Goal: Task Accomplishment & Management: Use online tool/utility

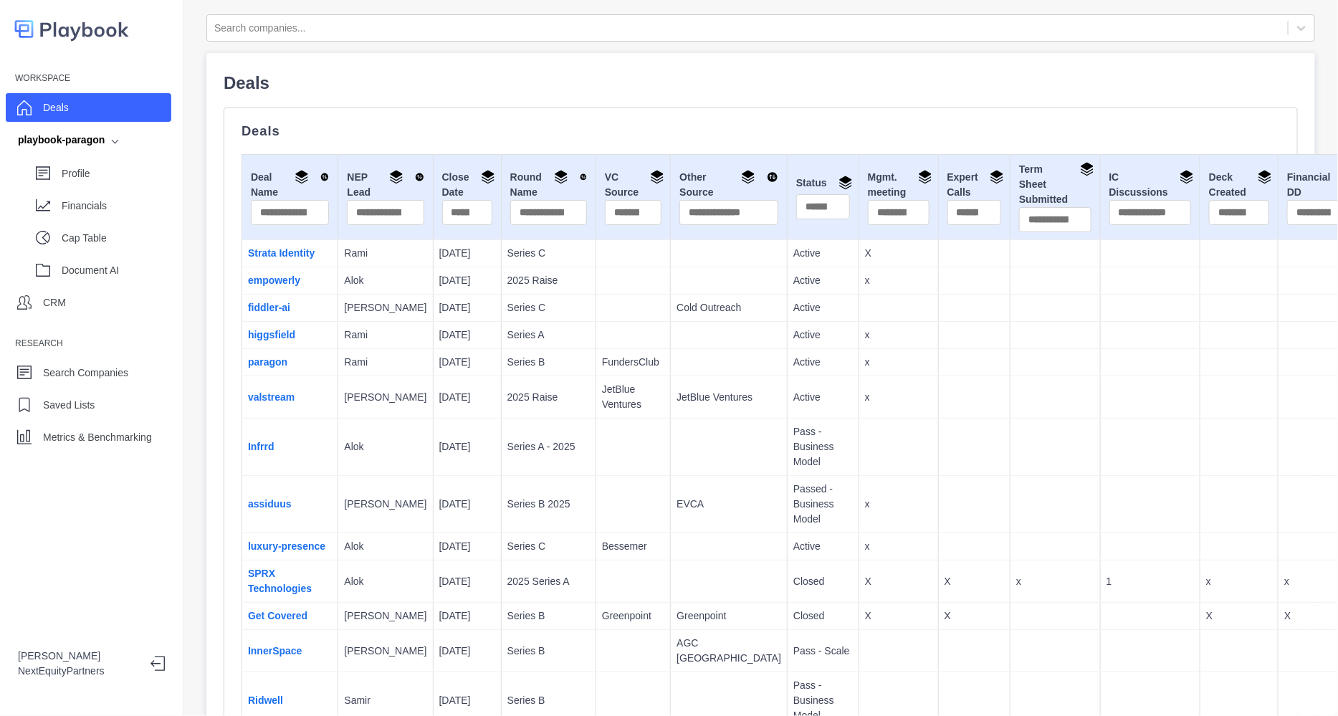
click at [271, 376] on td "paragon" at bounding box center [290, 362] width 96 height 27
click at [276, 368] on link "paragon" at bounding box center [267, 361] width 39 height 11
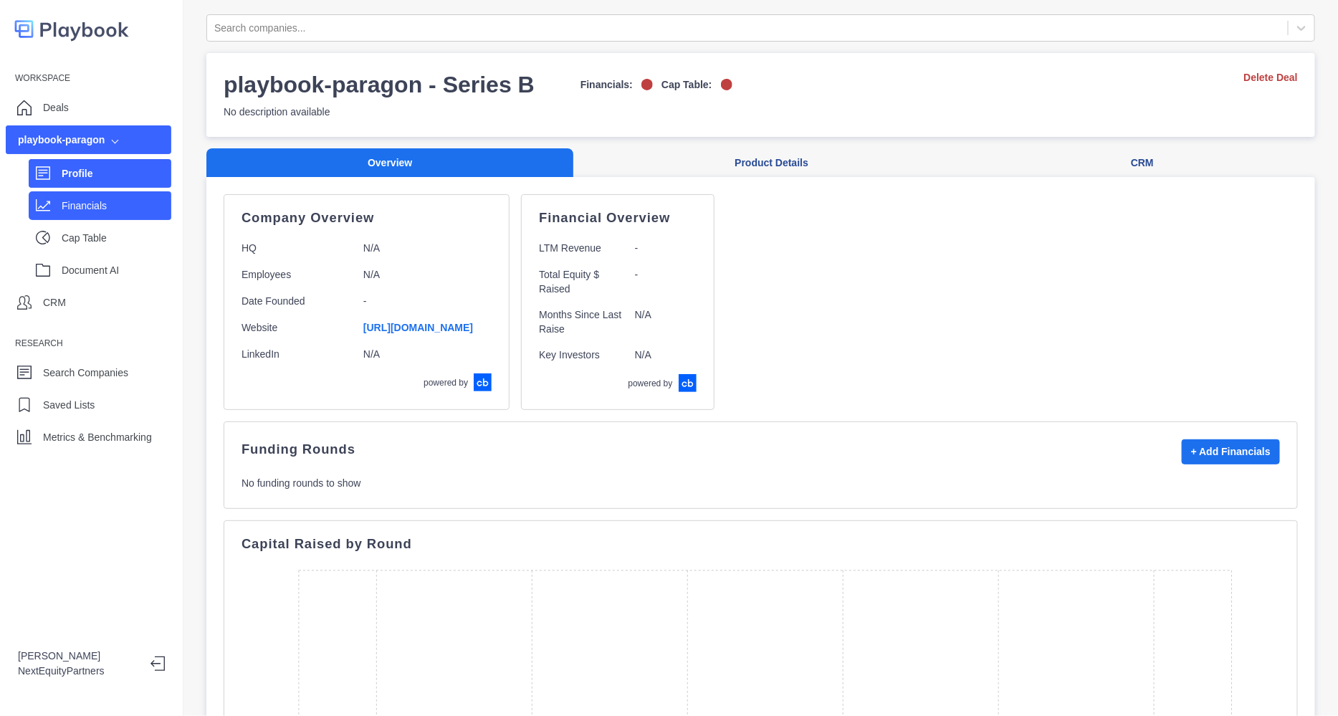
click at [133, 213] on div "Financials" at bounding box center [117, 205] width 110 height 21
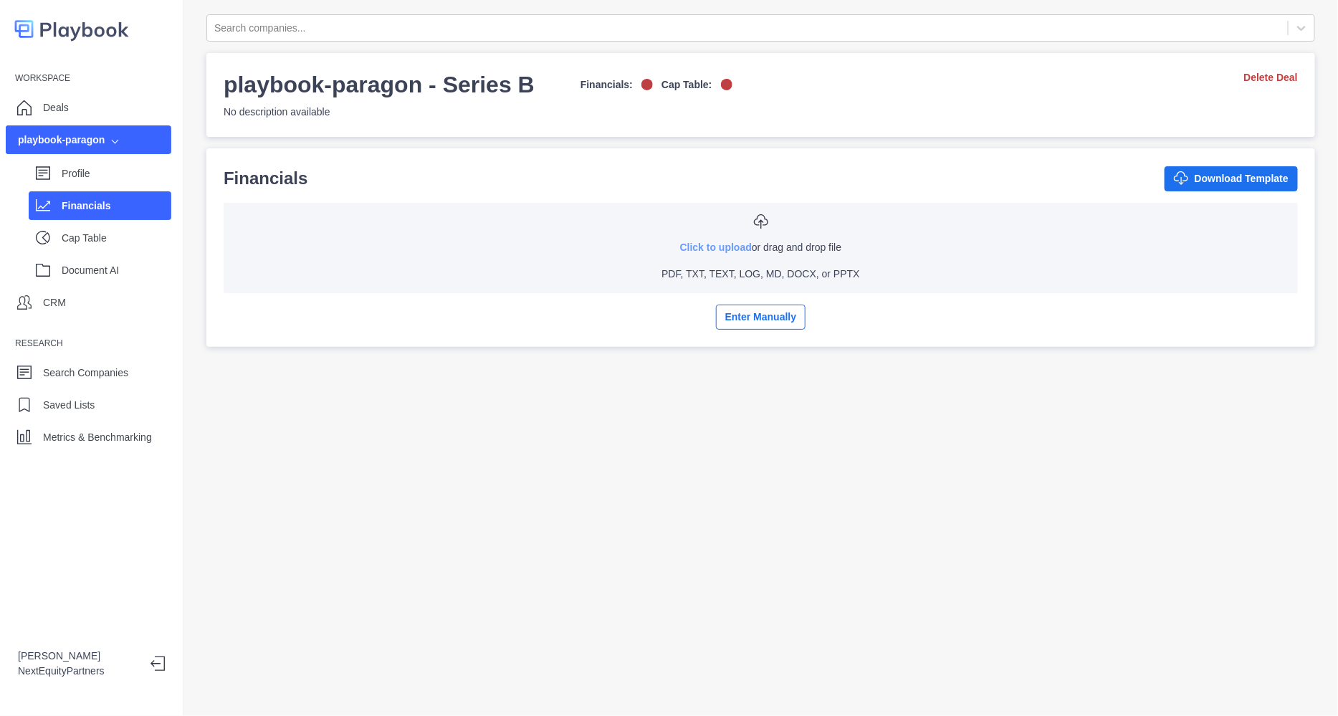
click at [680, 252] on link "Click to upload" at bounding box center [716, 247] width 72 height 11
type input "**********"
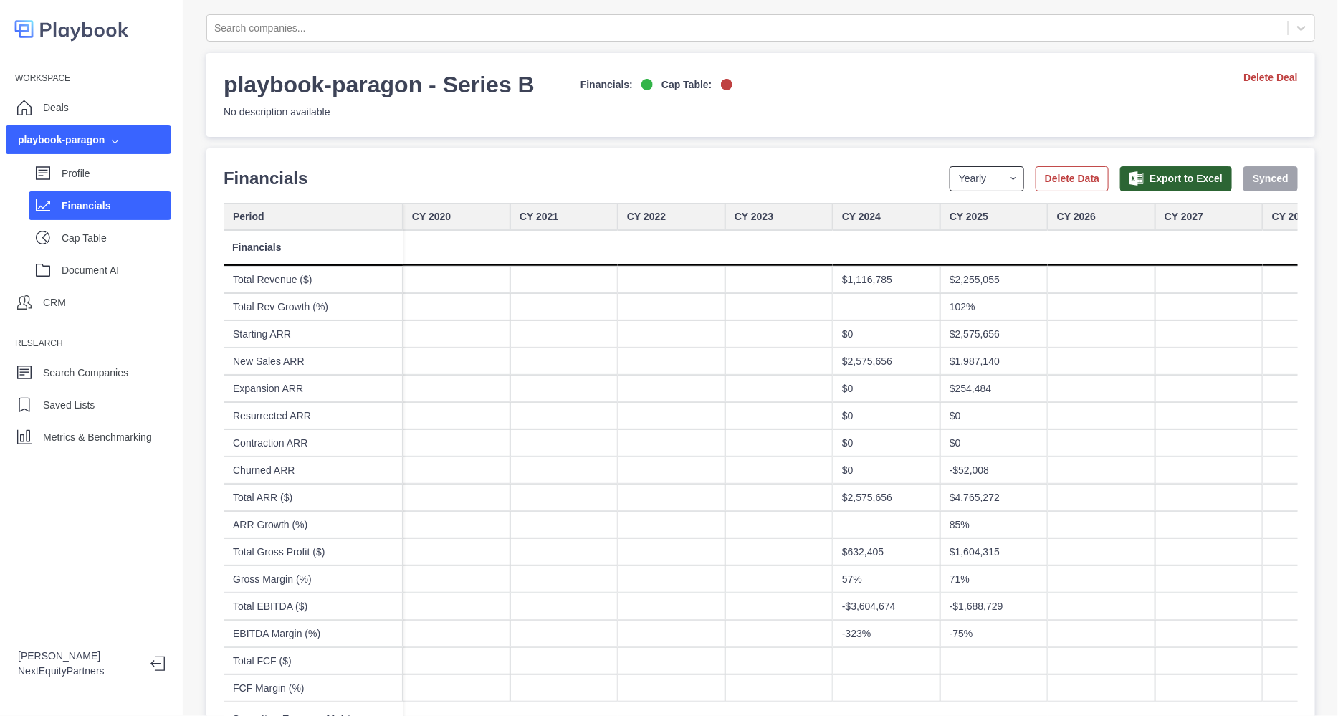
click at [960, 184] on select "Yearly Quarterly Monthly NTM LTM" at bounding box center [987, 178] width 75 height 25
click at [950, 166] on select "Yearly Quarterly Monthly NTM LTM" at bounding box center [987, 178] width 75 height 25
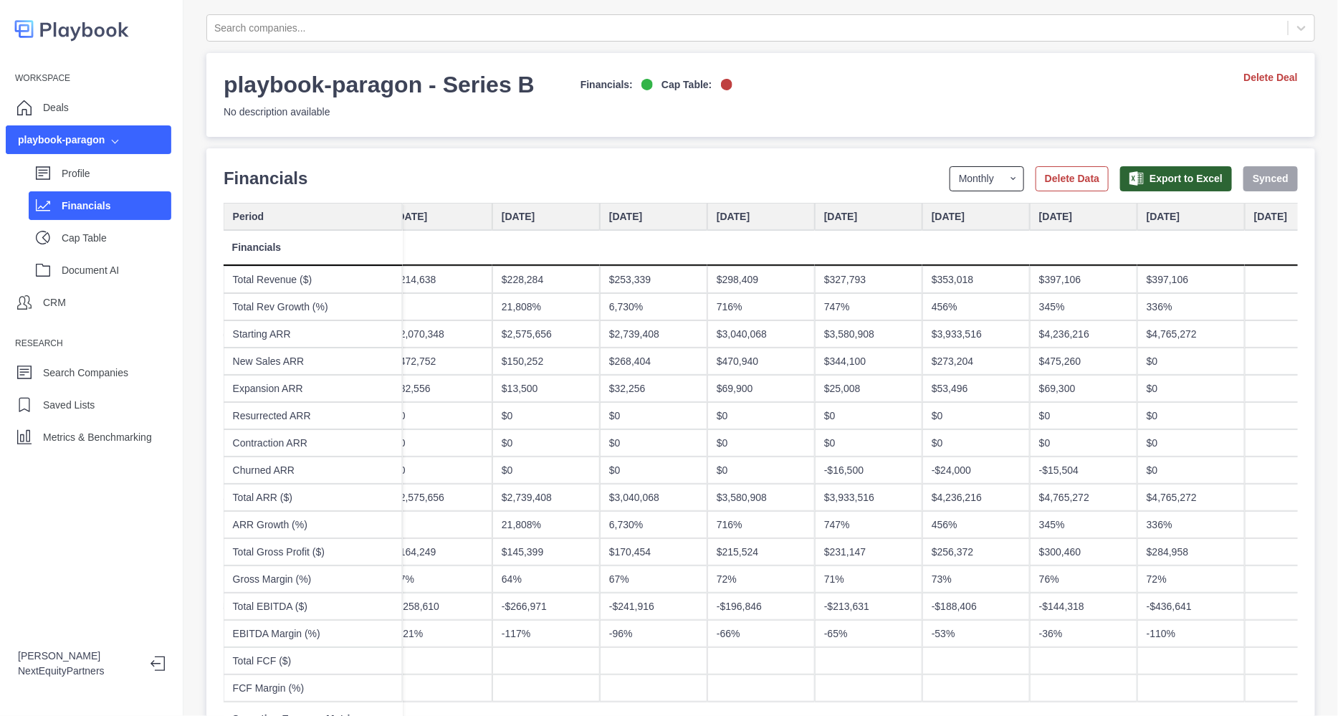
click at [980, 180] on select "Yearly Quarterly Monthly NTM LTM" at bounding box center [987, 178] width 75 height 25
click at [950, 166] on select "Yearly Quarterly Monthly NTM LTM" at bounding box center [987, 178] width 75 height 25
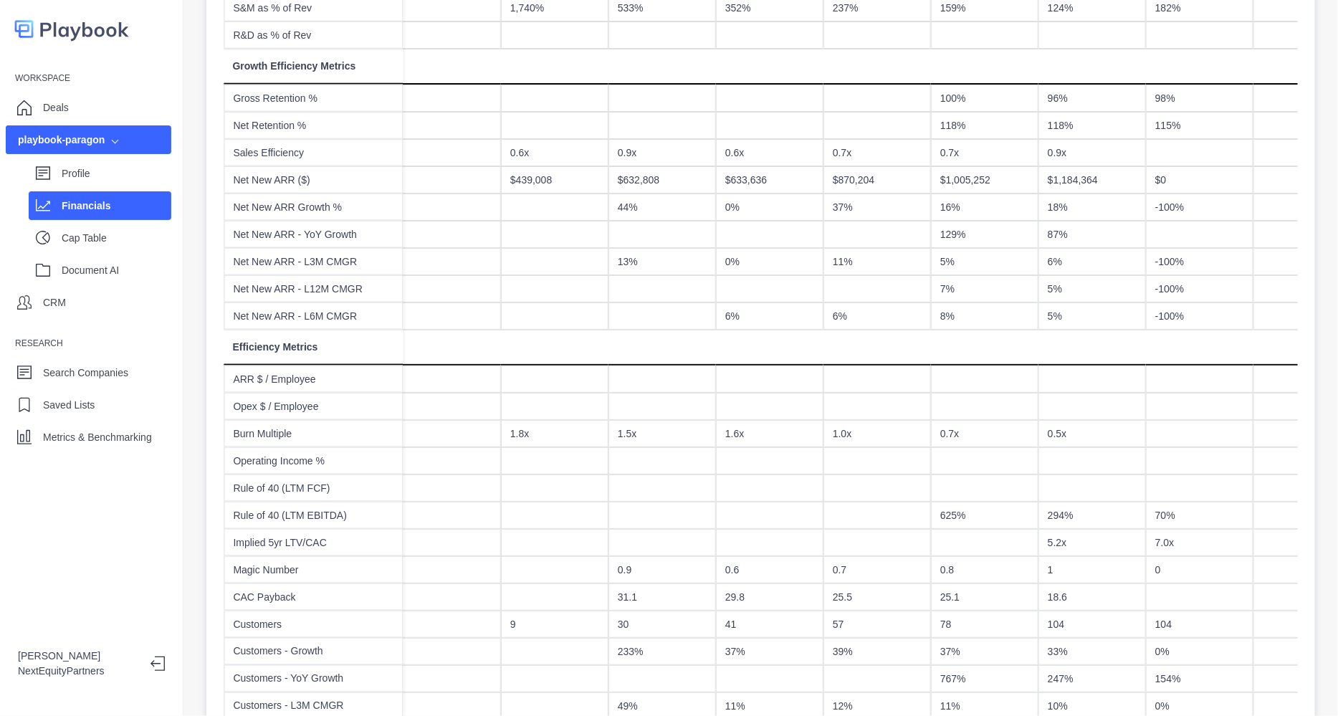
scroll to position [985, 0]
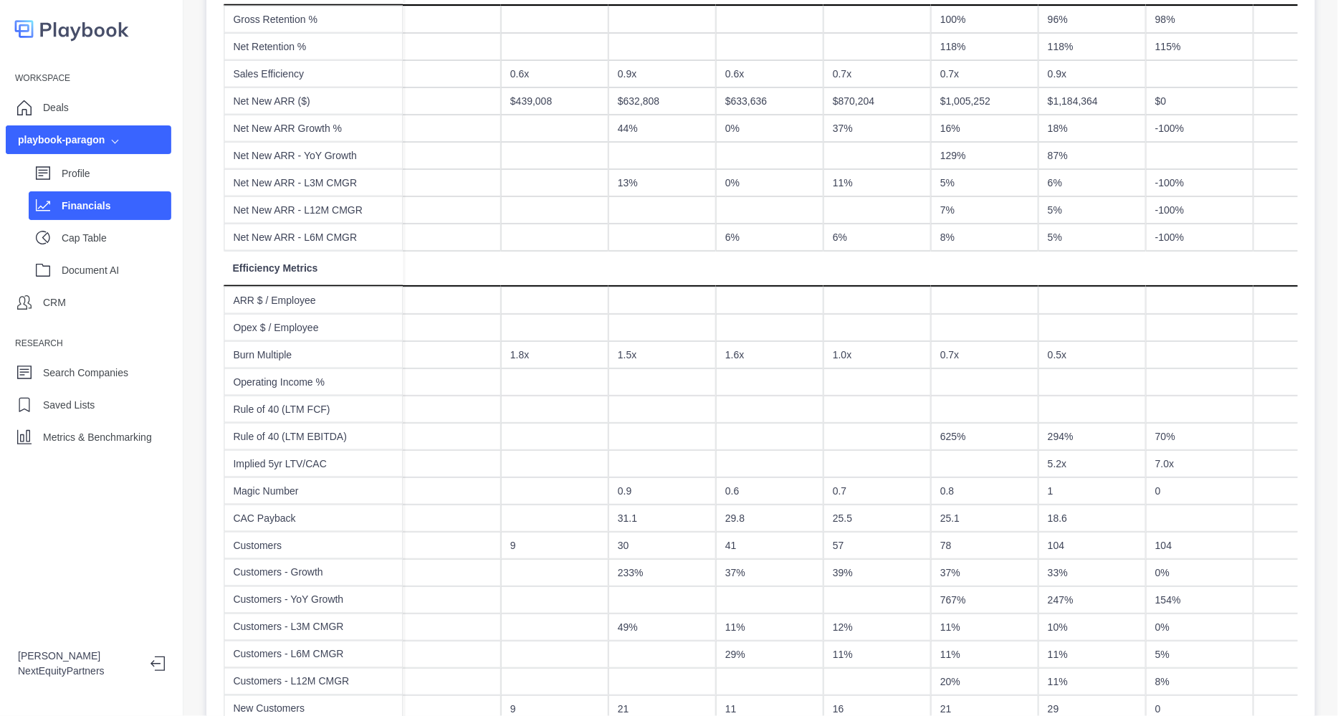
click at [1069, 451] on div "5.2x" at bounding box center [1091, 463] width 107 height 27
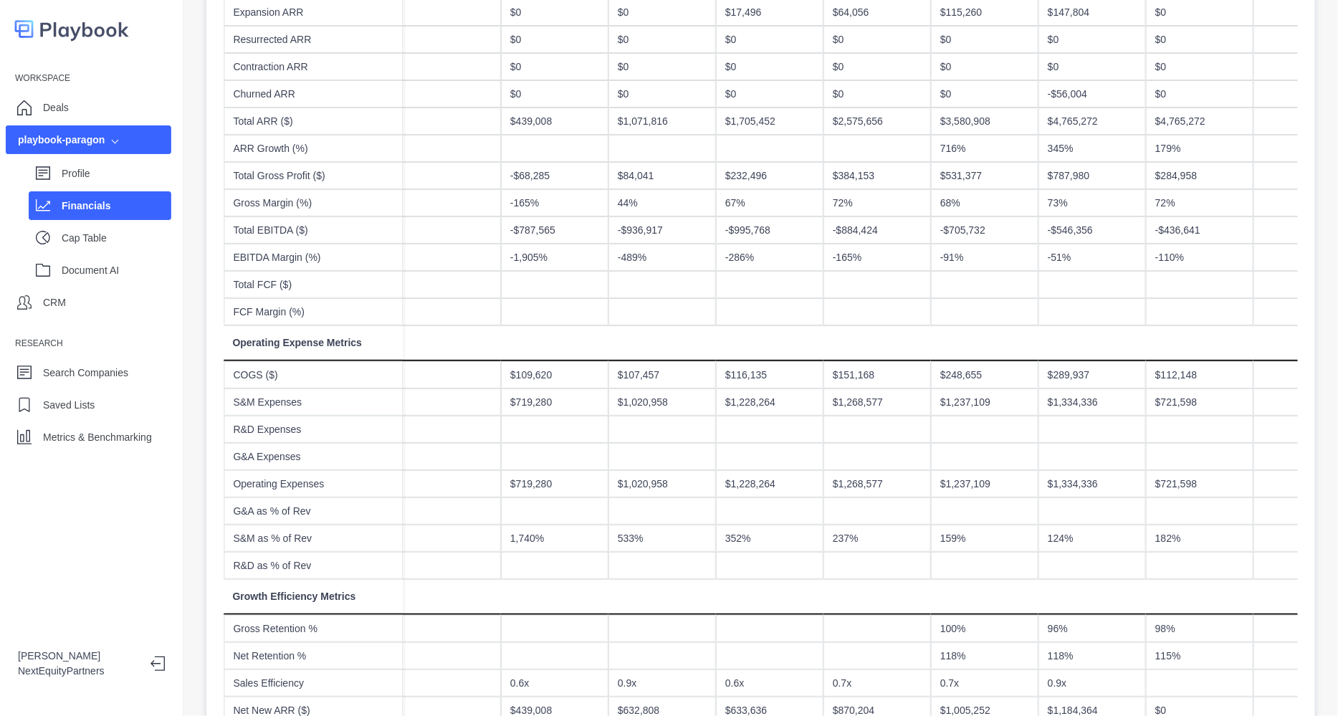
scroll to position [0, 0]
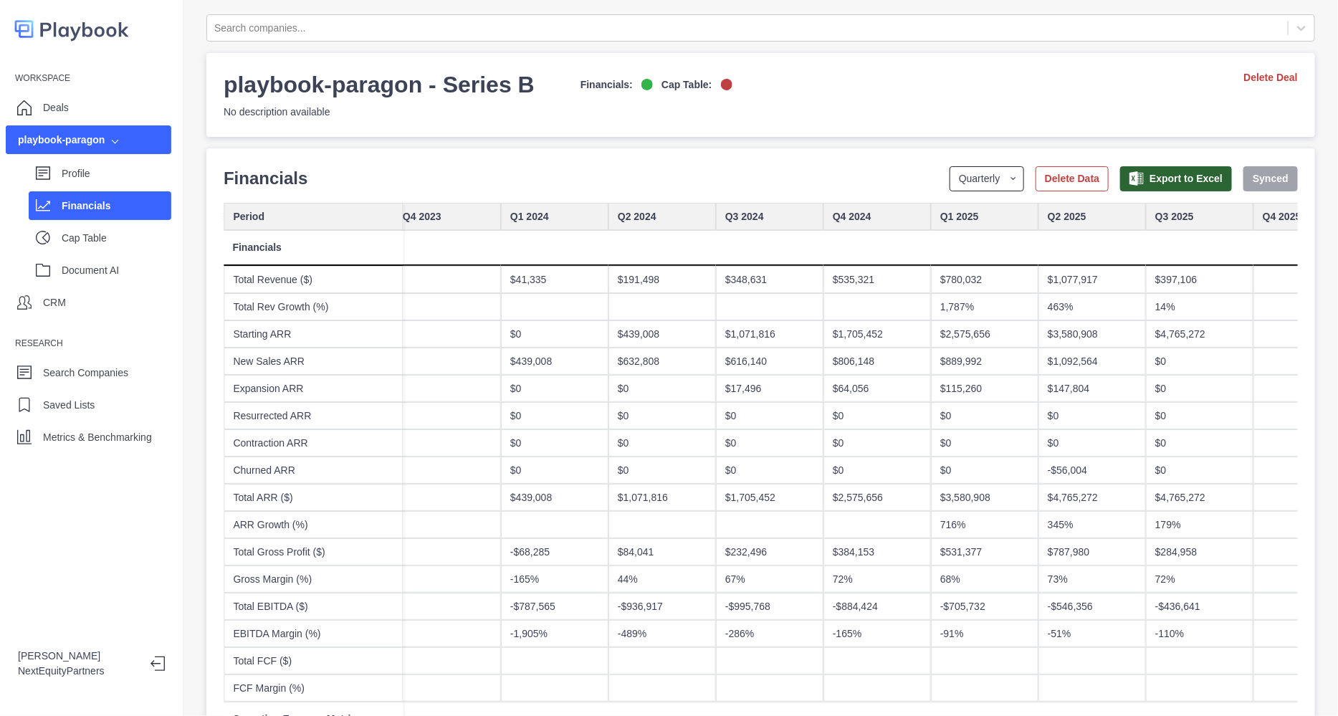
drag, startPoint x: 985, startPoint y: 174, endPoint x: 985, endPoint y: 186, distance: 11.5
click at [985, 174] on select "Yearly Quarterly Monthly NTM LTM" at bounding box center [987, 178] width 75 height 25
select select "yearly"
click at [950, 166] on select "Yearly Quarterly Monthly NTM LTM" at bounding box center [987, 178] width 75 height 25
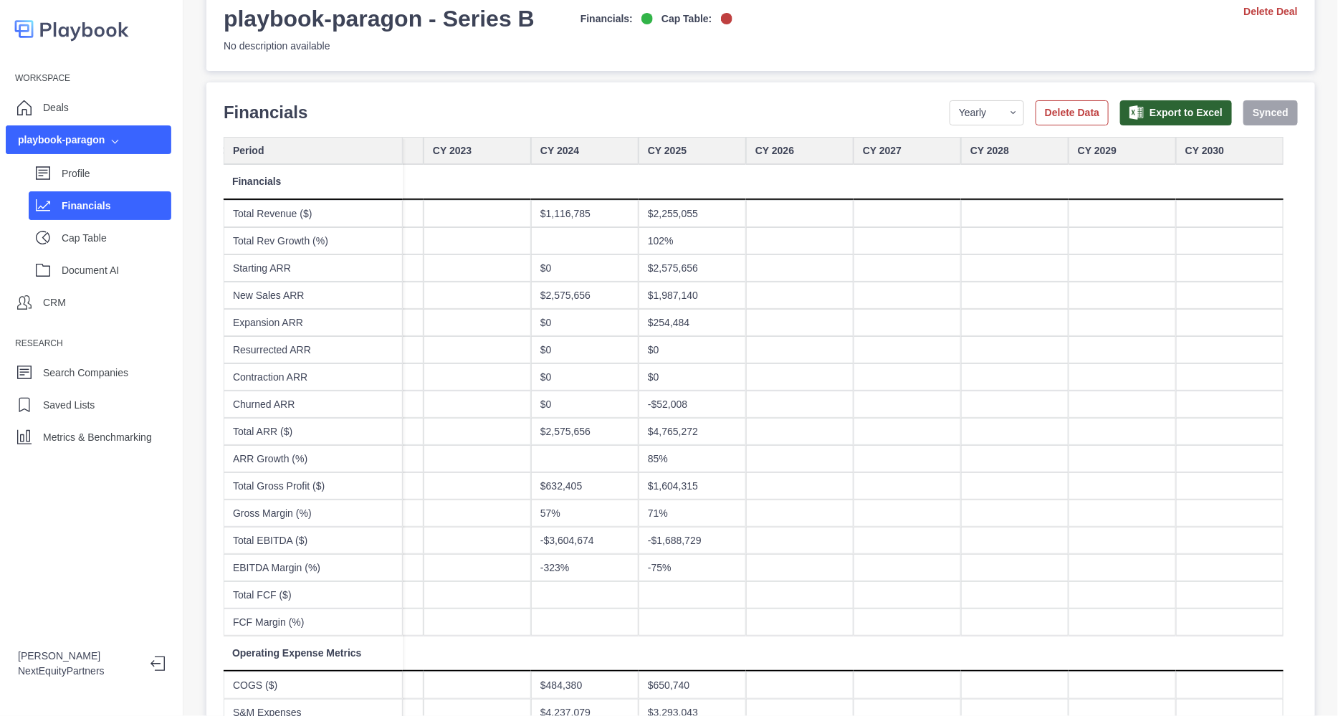
scroll to position [89, 0]
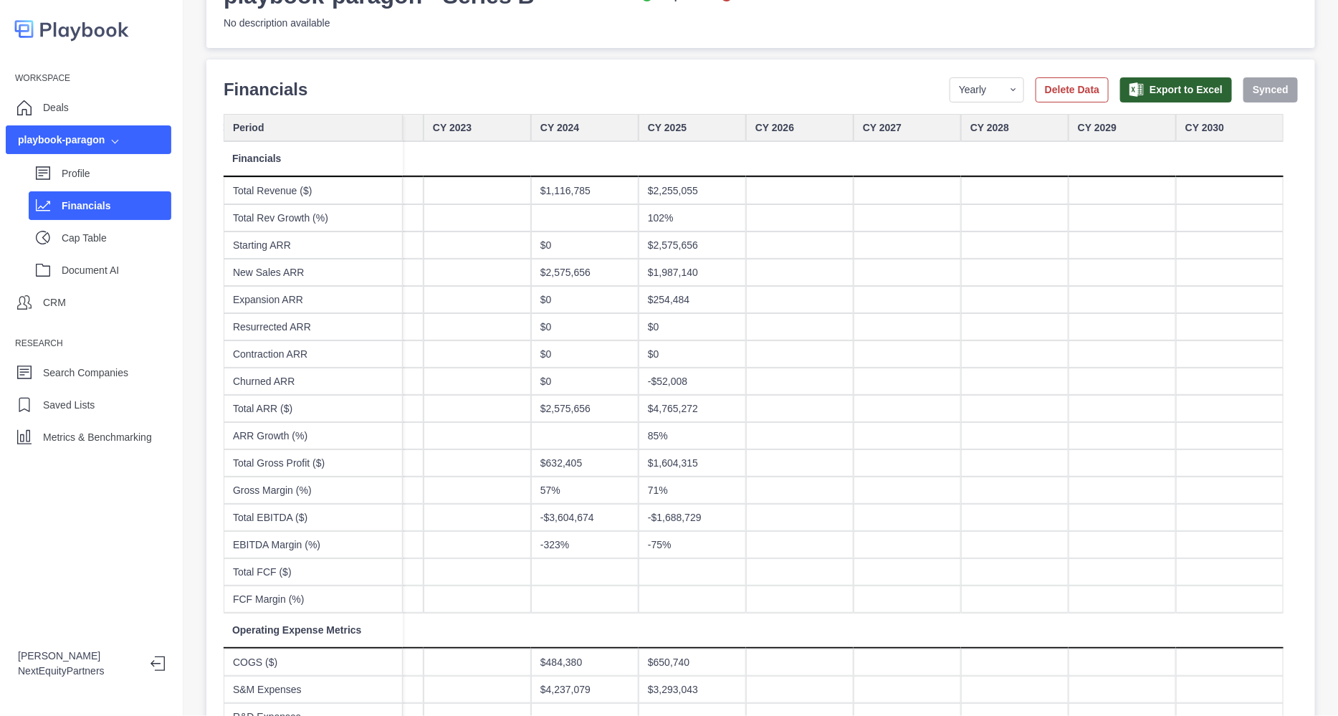
click at [531, 459] on div "$632,405" at bounding box center [584, 462] width 107 height 27
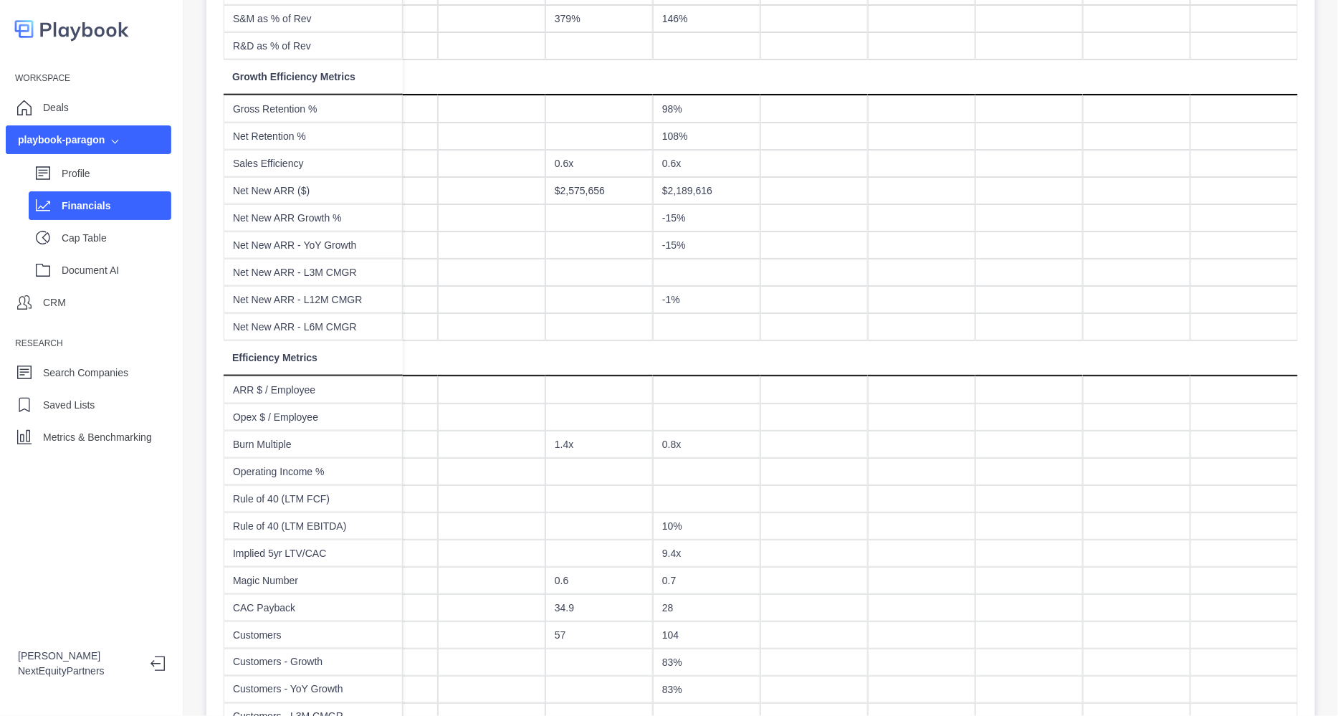
scroll to position [985, 0]
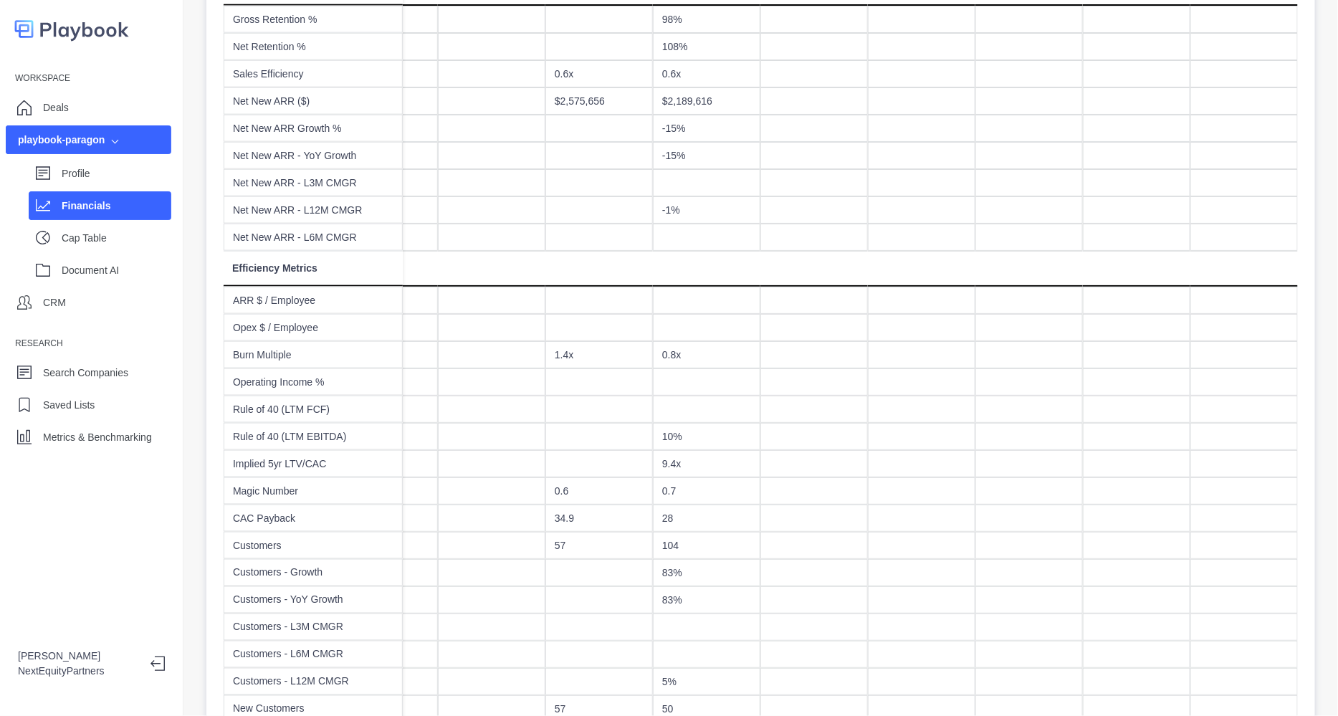
click at [653, 459] on div "9.4x" at bounding box center [706, 463] width 107 height 27
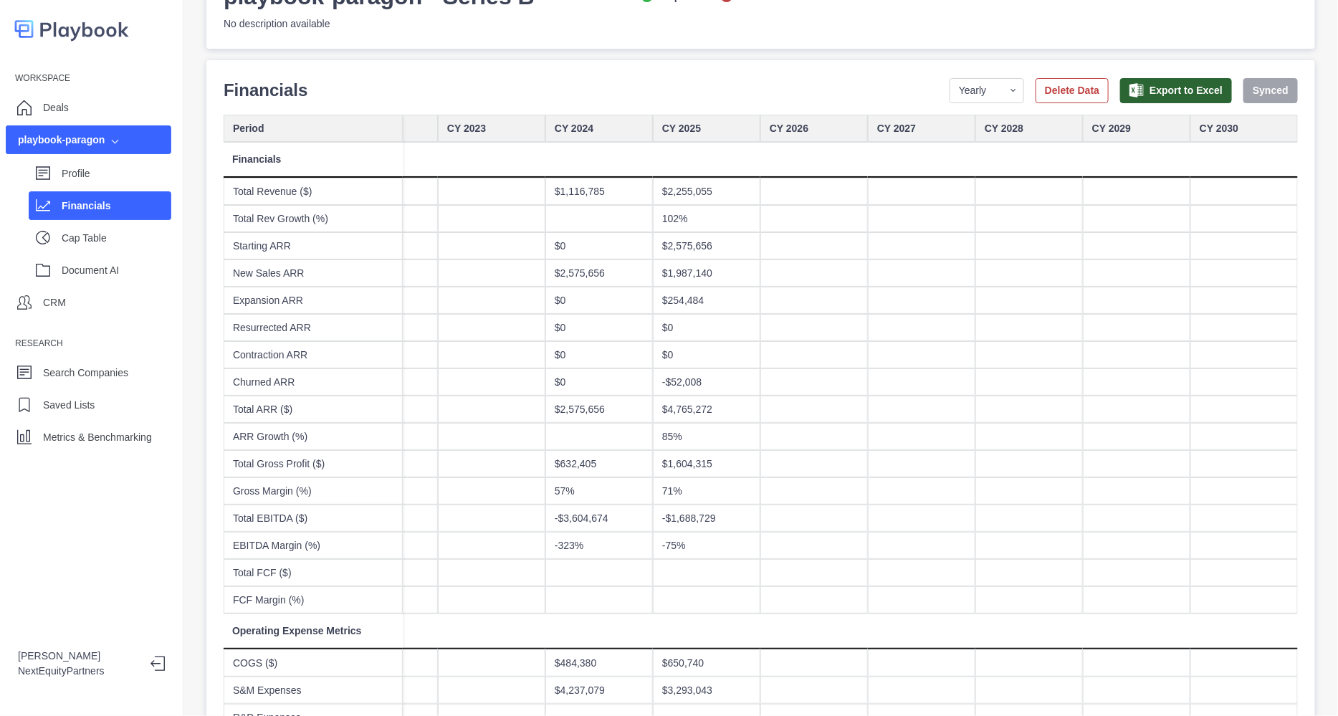
scroll to position [0, 0]
